Goal: Task Accomplishment & Management: Use online tool/utility

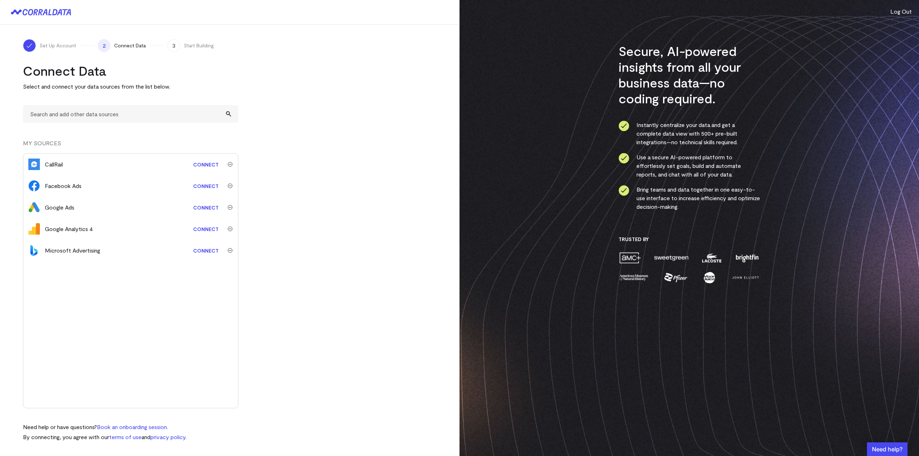
click at [207, 227] on link "Connect" at bounding box center [205, 228] width 33 height 13
click at [203, 206] on link "Connect" at bounding box center [205, 207] width 33 height 13
click at [202, 252] on link "Connect" at bounding box center [205, 250] width 33 height 13
click at [205, 184] on link "Connect" at bounding box center [205, 185] width 33 height 13
